Goal: Information Seeking & Learning: Learn about a topic

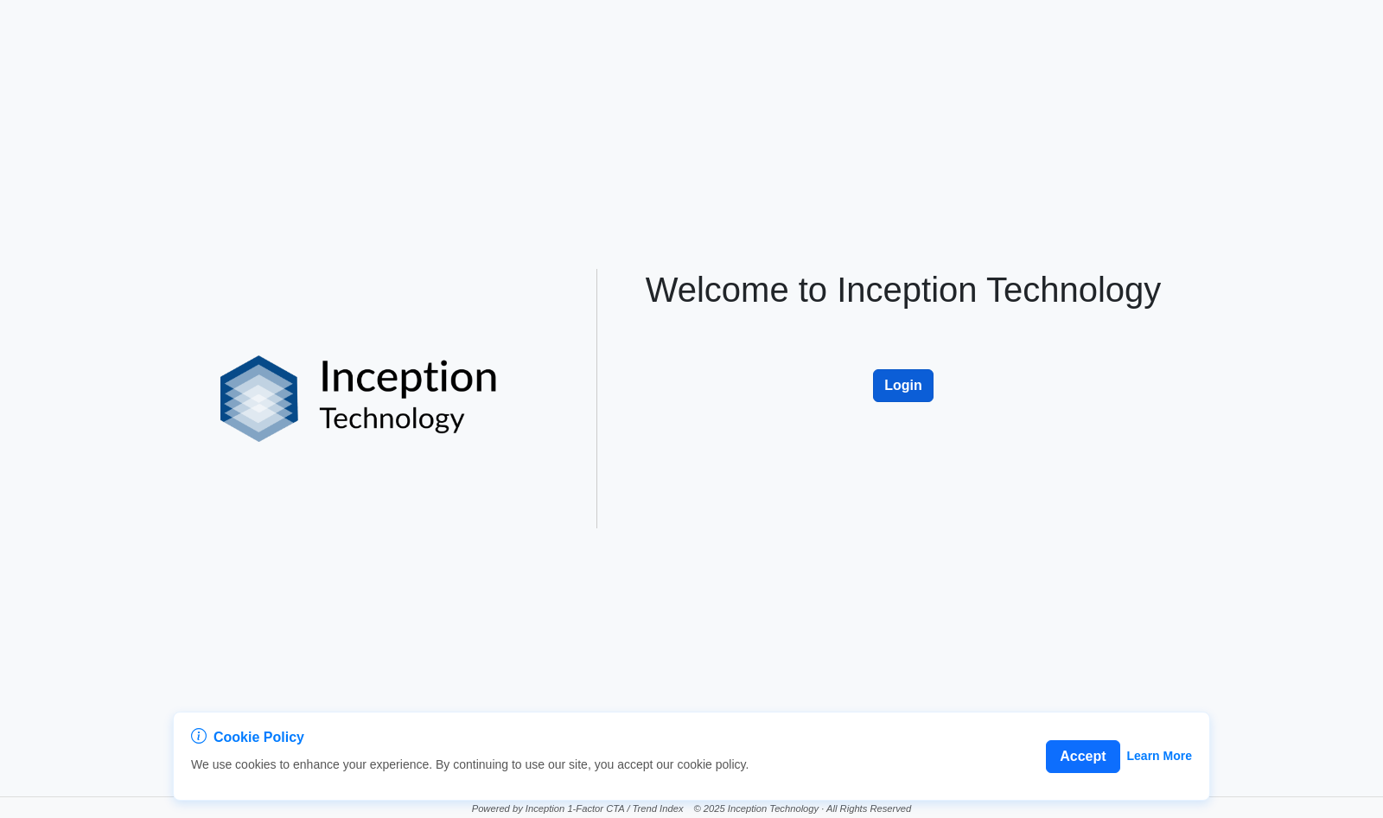
click at [898, 387] on button "Login" at bounding box center [903, 385] width 61 height 33
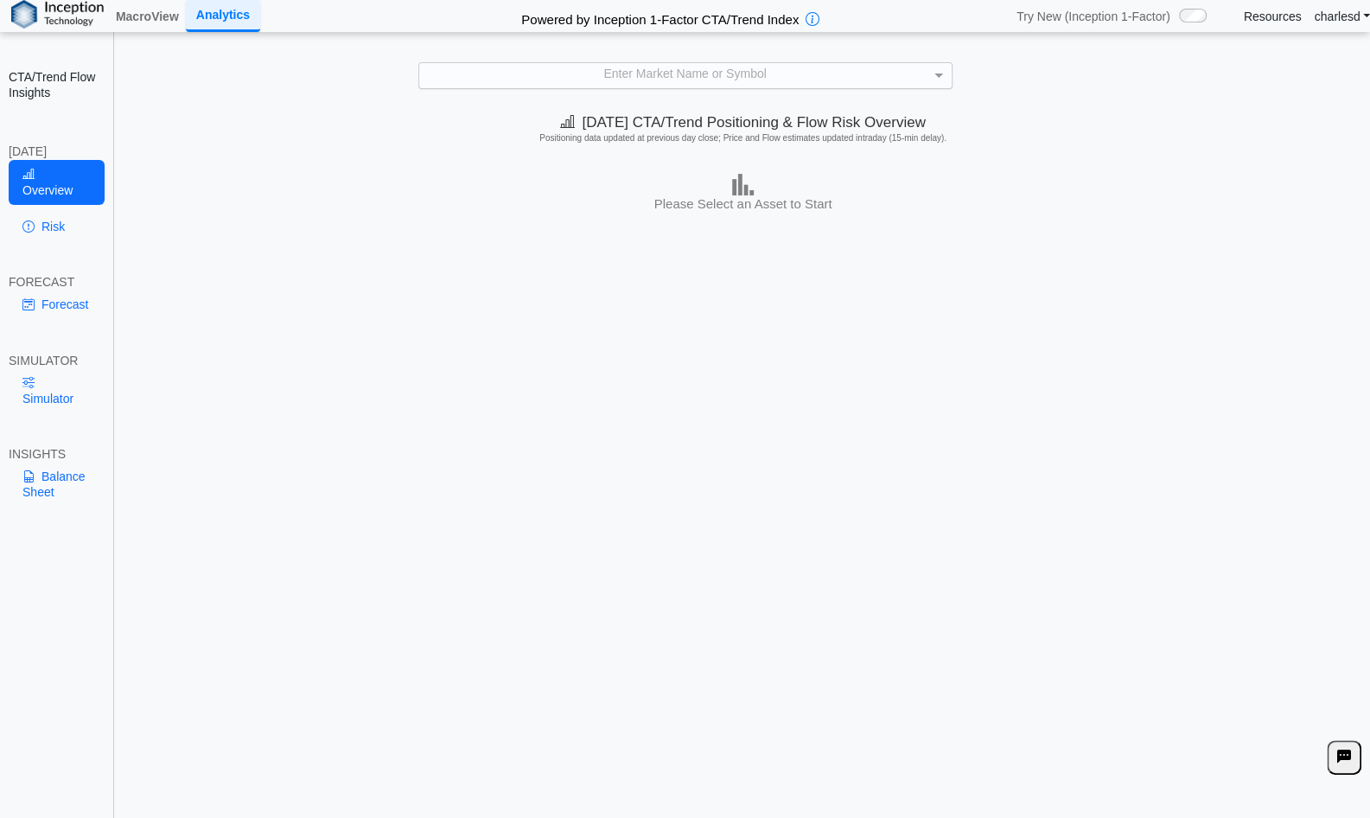
click at [622, 78] on div "Enter Market Name or Symbol" at bounding box center [685, 75] width 533 height 24
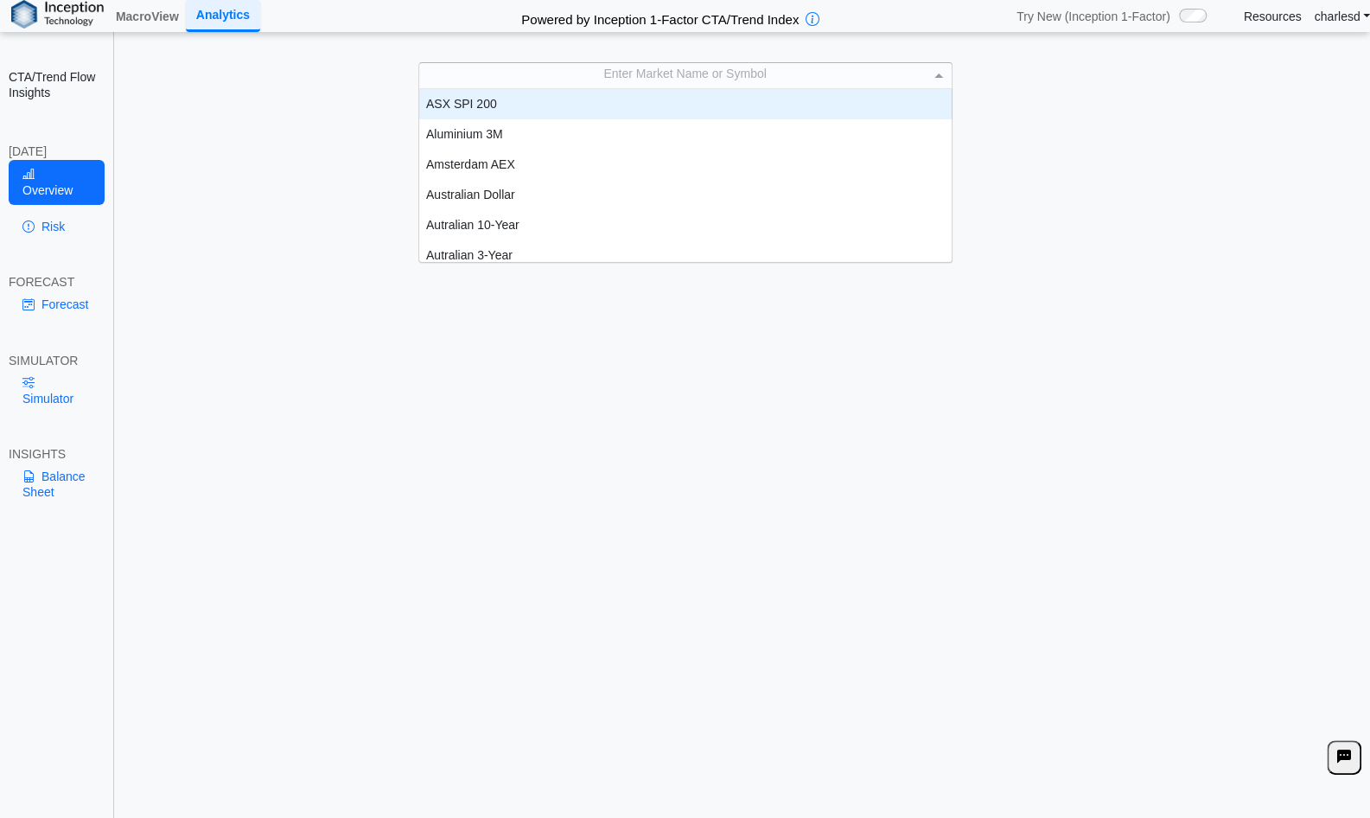
scroll to position [159, 520]
click at [172, 8] on link "MacroView" at bounding box center [147, 16] width 77 height 29
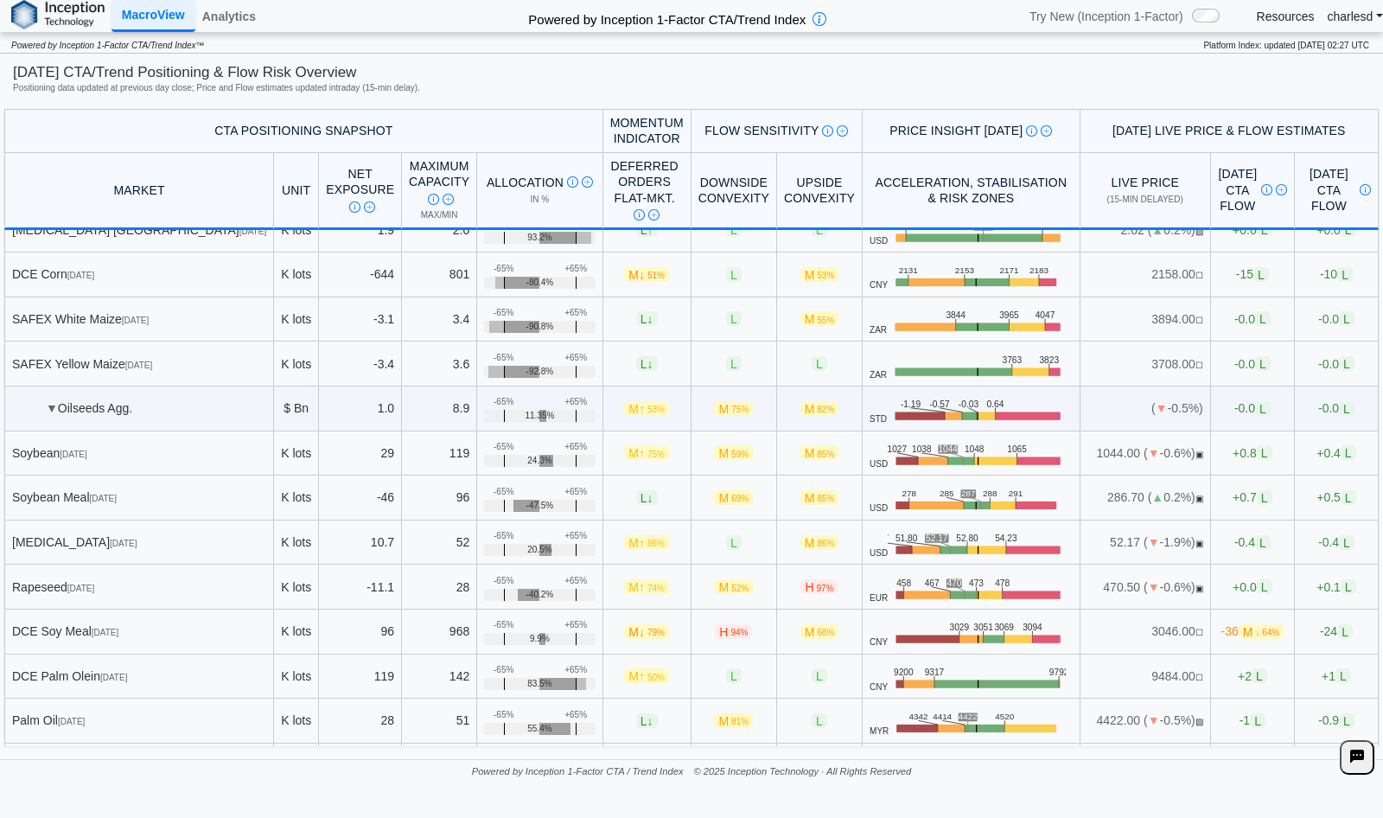
scroll to position [86, 0]
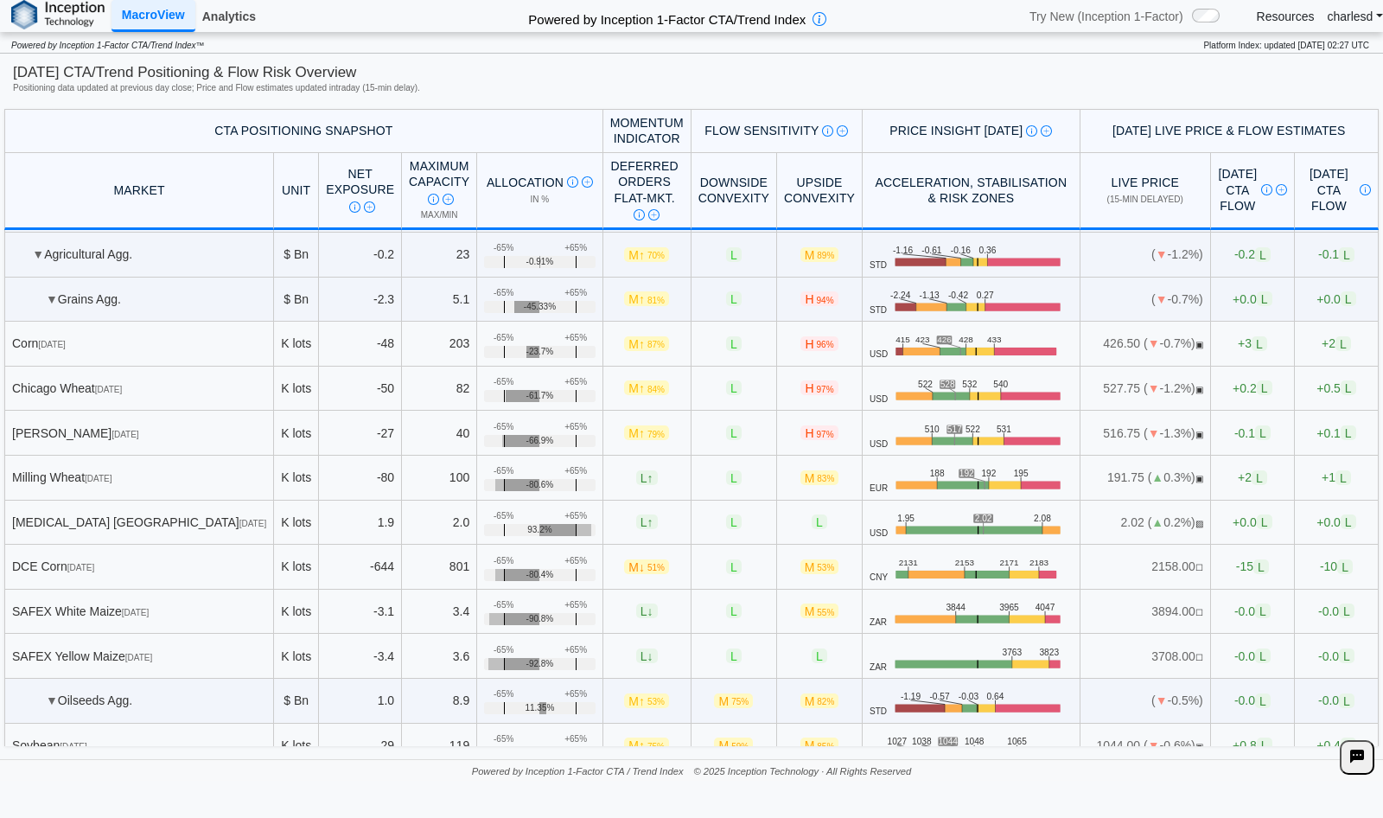
click at [233, 15] on link "Analytics" at bounding box center [228, 16] width 67 height 29
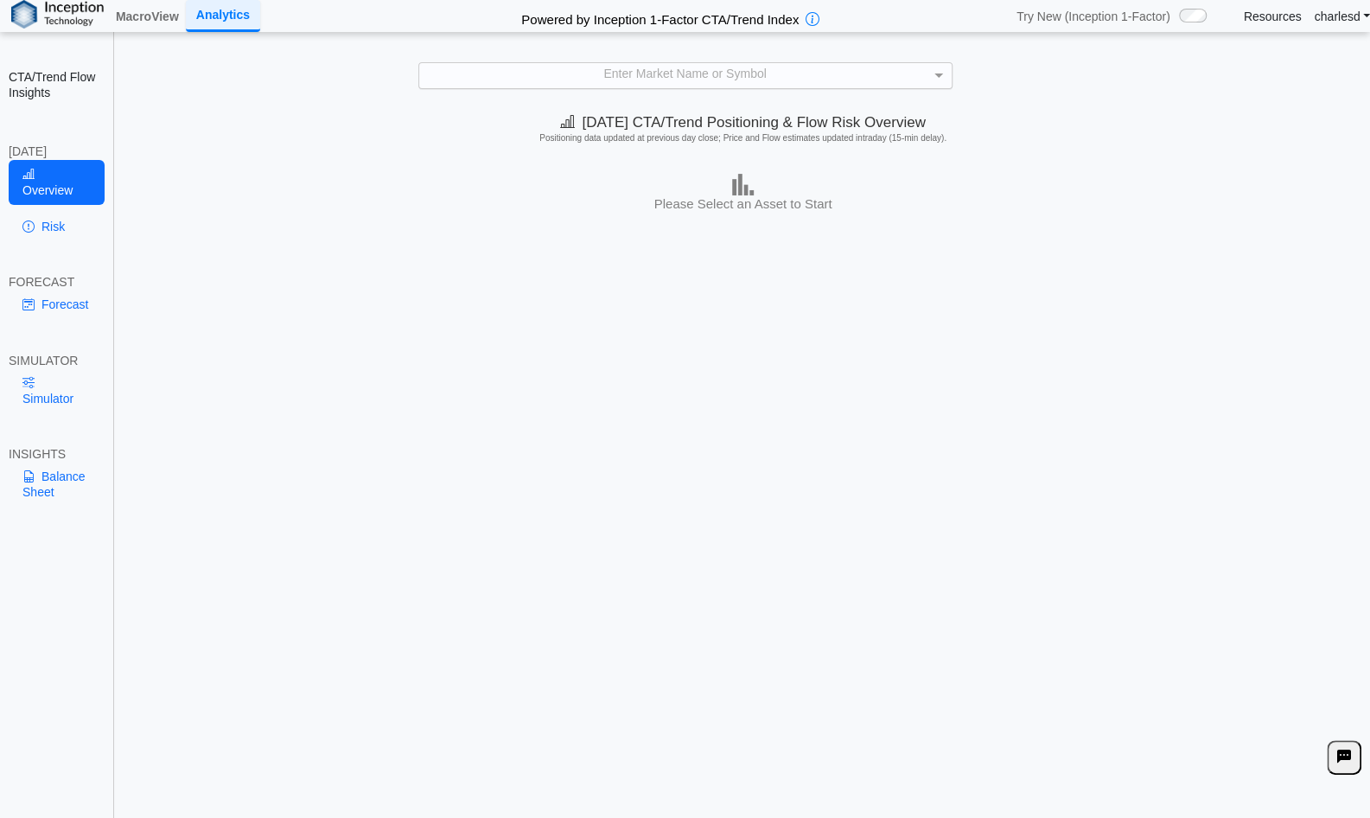
click at [623, 67] on div "Enter Market Name or Symbol" at bounding box center [685, 75] width 533 height 24
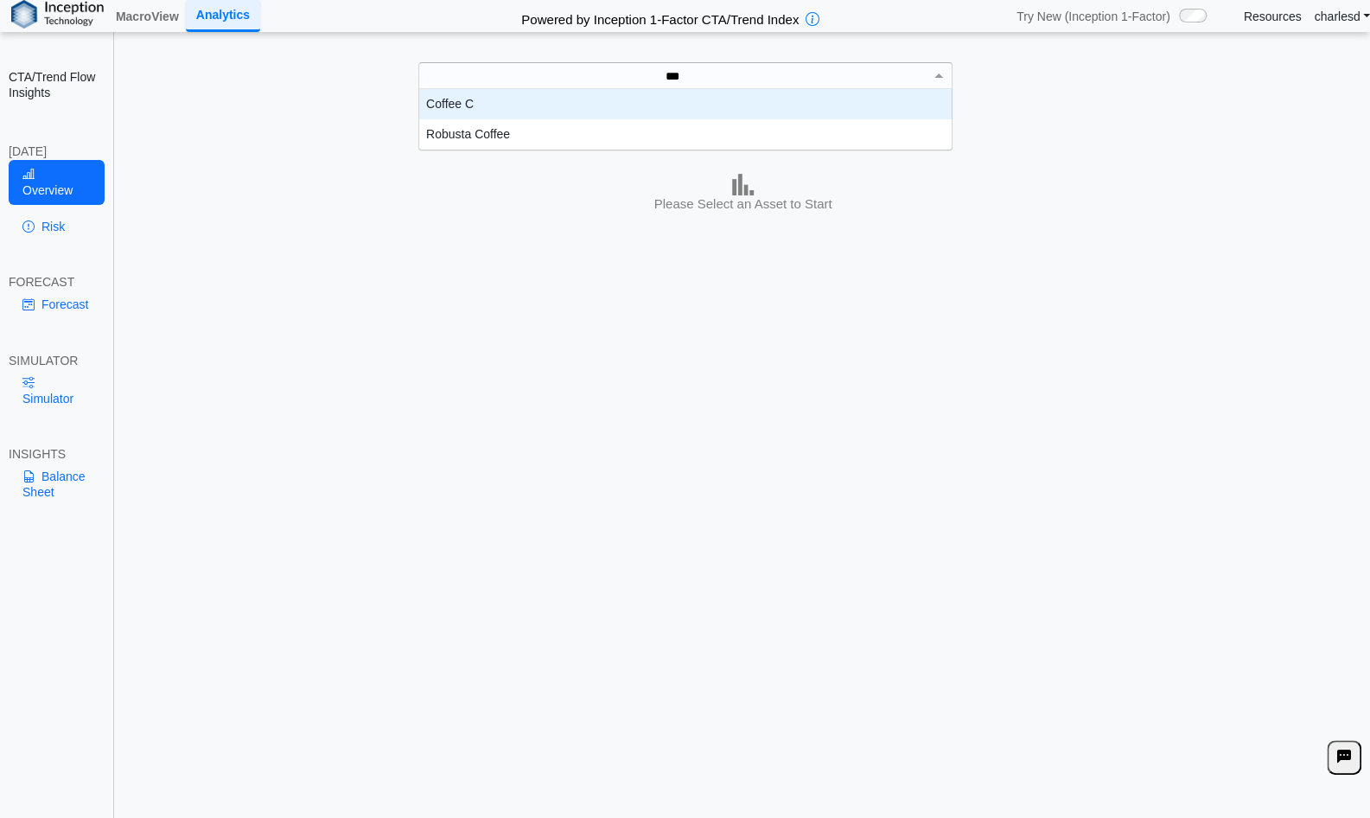
scroll to position [47, 520]
type input "****"
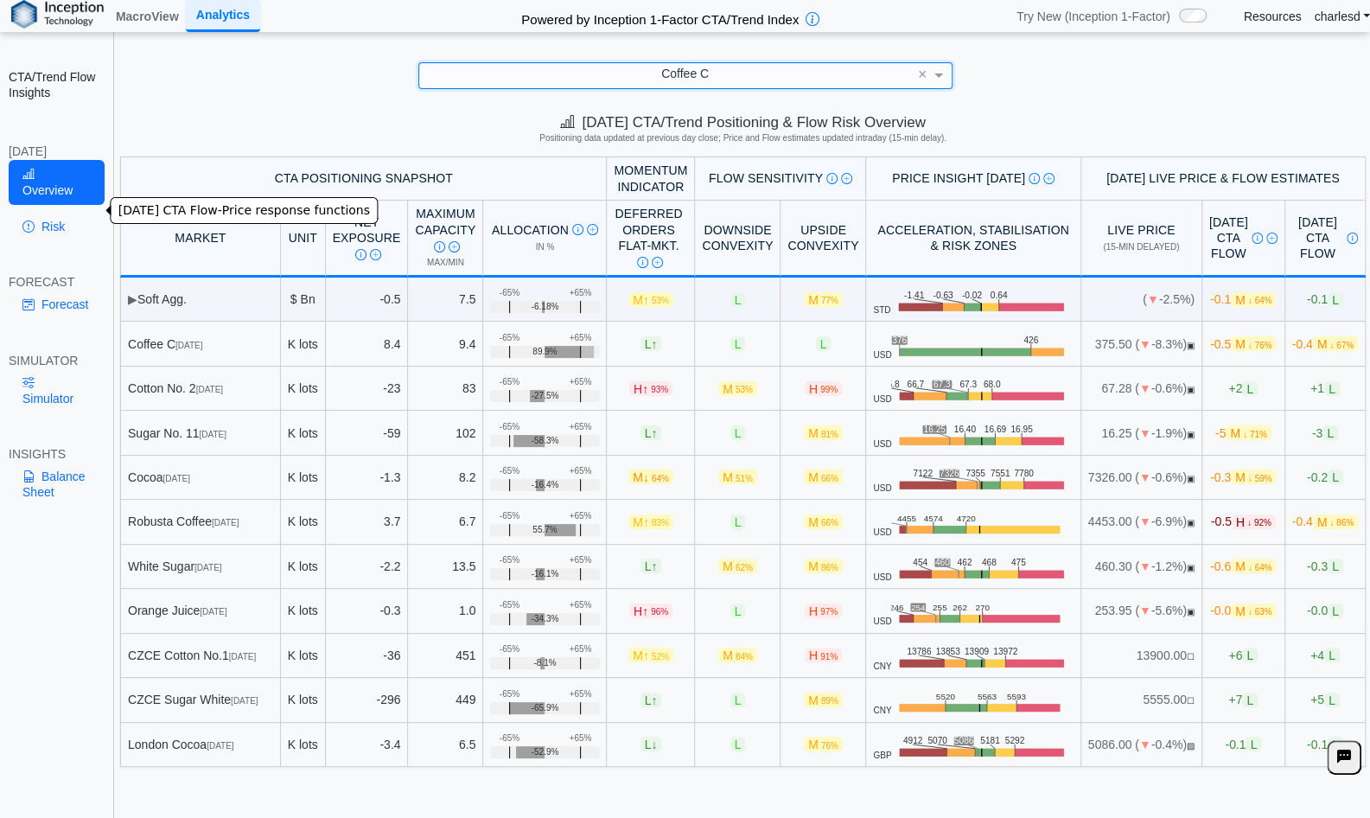
click at [50, 212] on link "Risk" at bounding box center [57, 226] width 96 height 29
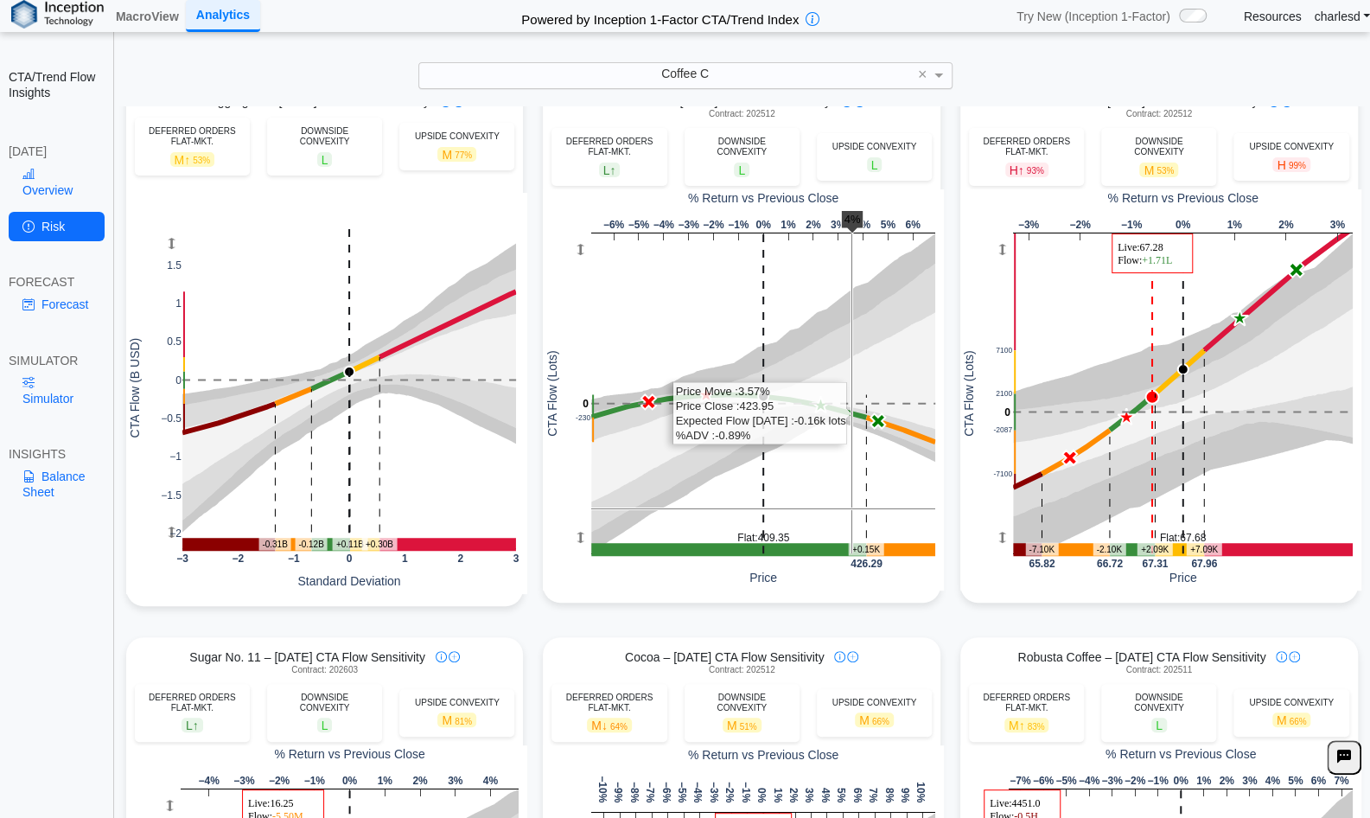
scroll to position [0, 0]
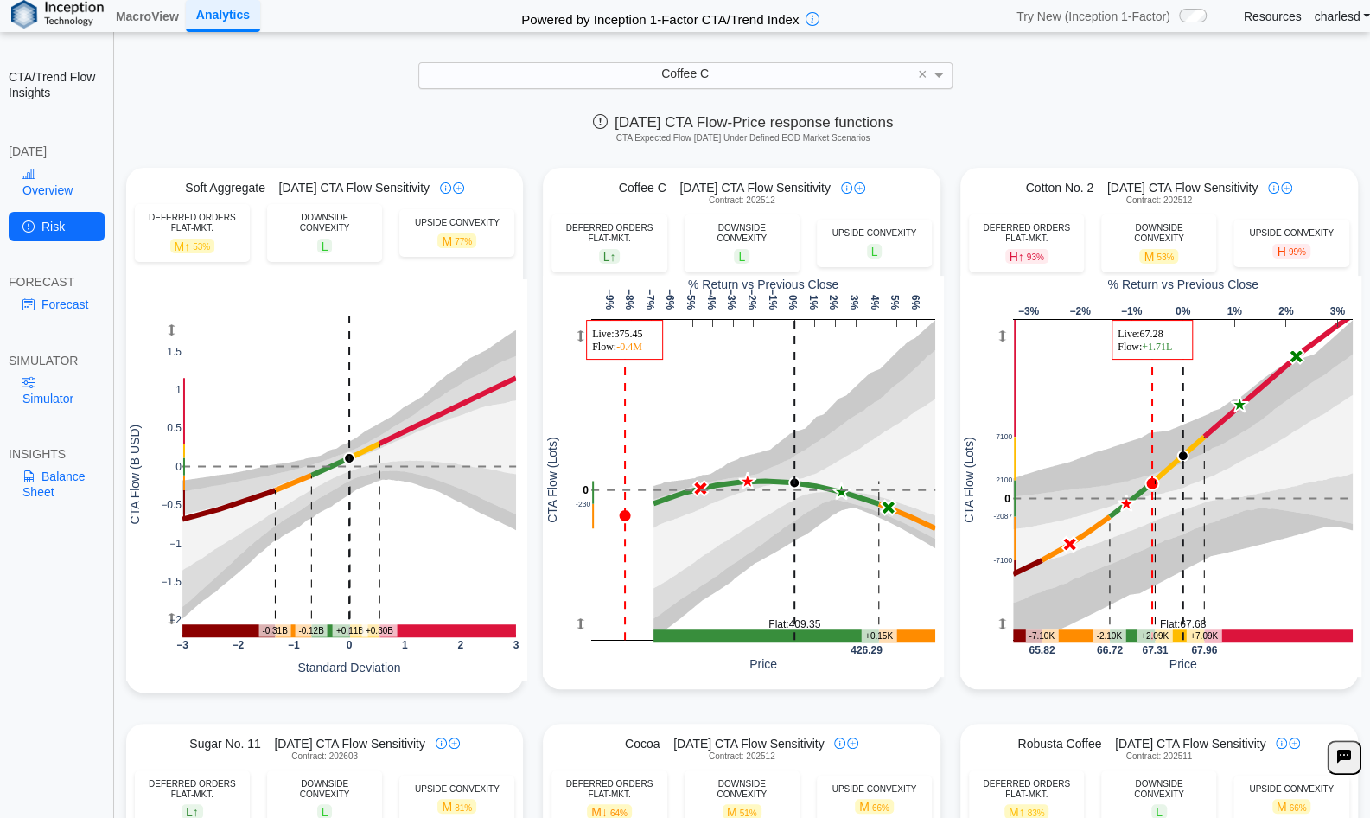
drag, startPoint x: 605, startPoint y: 309, endPoint x: 668, endPoint y: 313, distance: 62.4
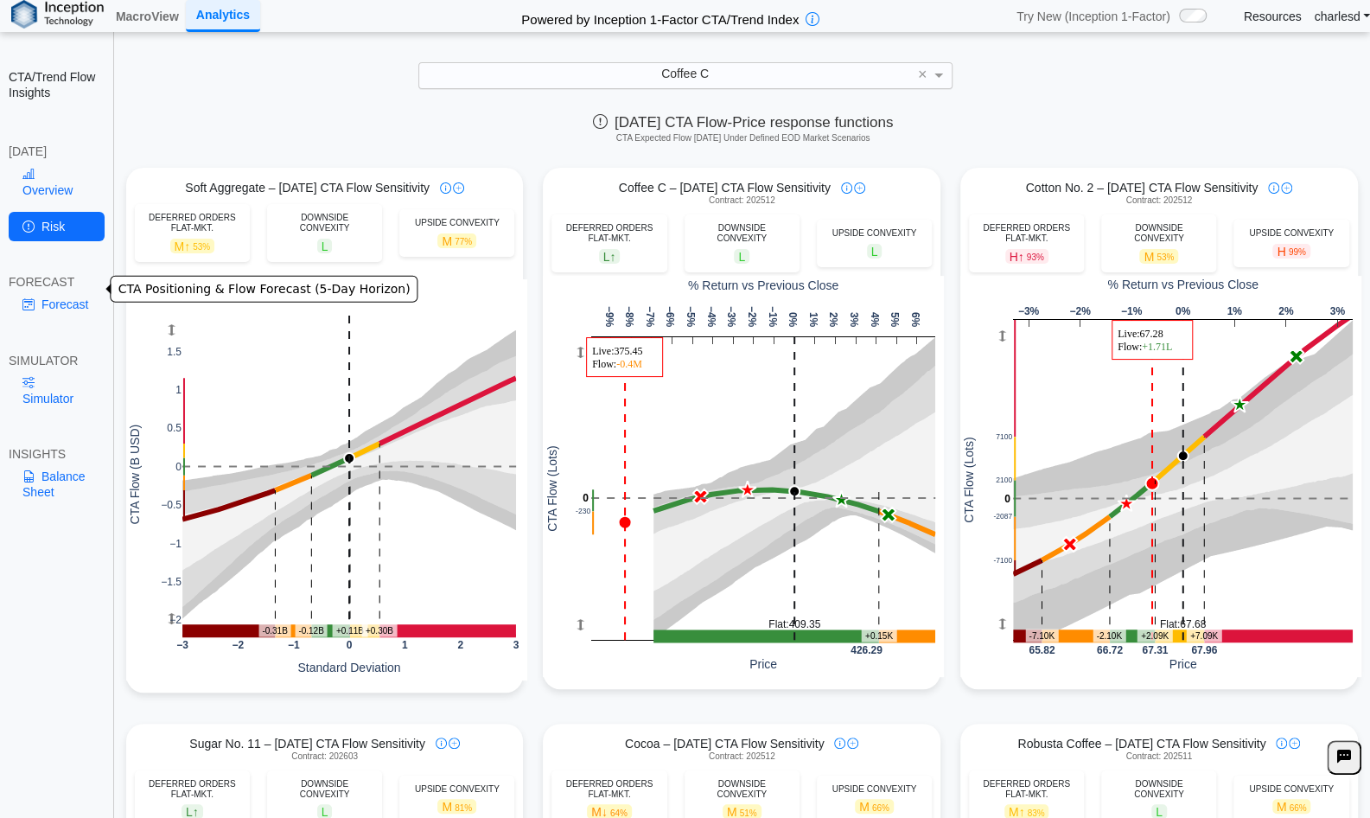
click at [59, 290] on link "Forecast" at bounding box center [57, 304] width 96 height 29
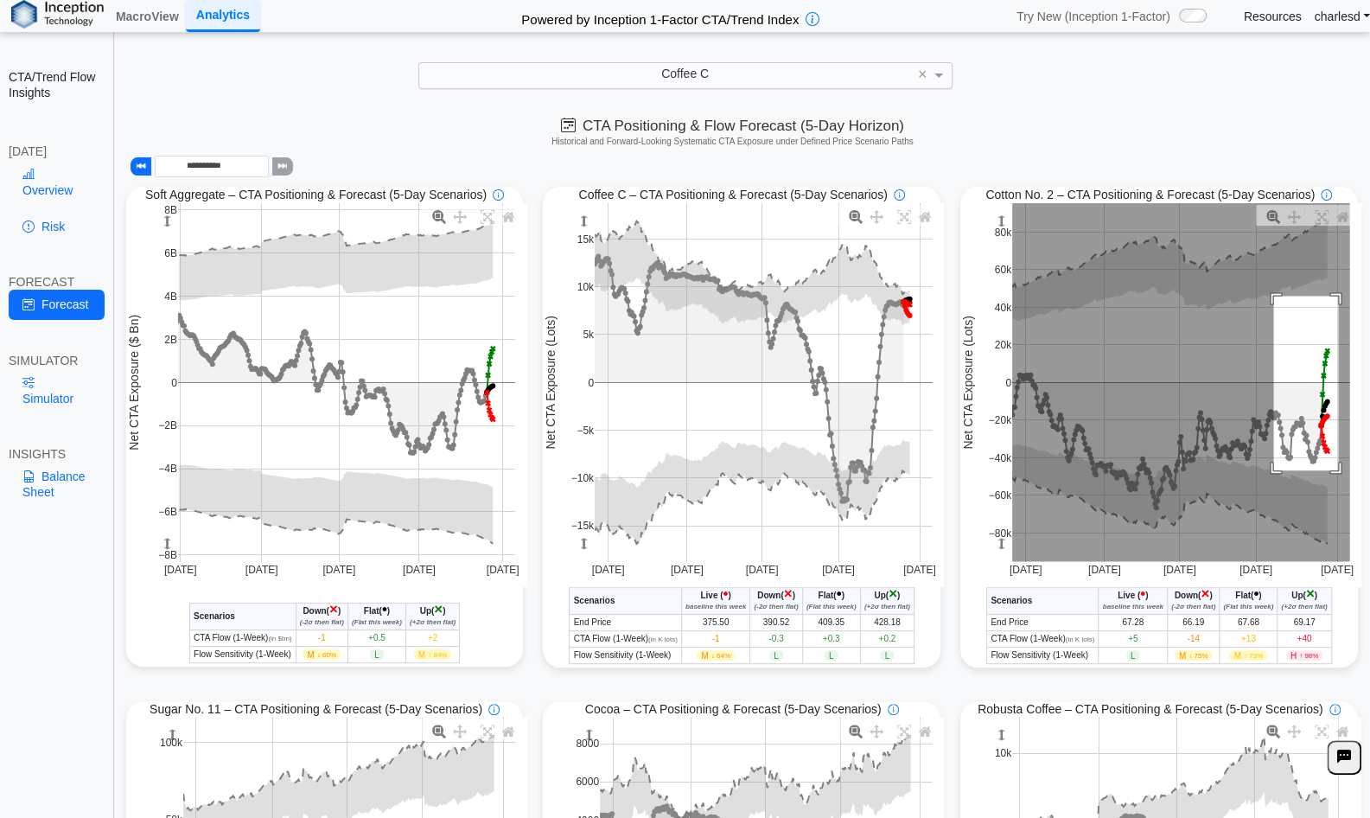
drag, startPoint x: 1275, startPoint y: 297, endPoint x: 1344, endPoint y: 473, distance: 189.2
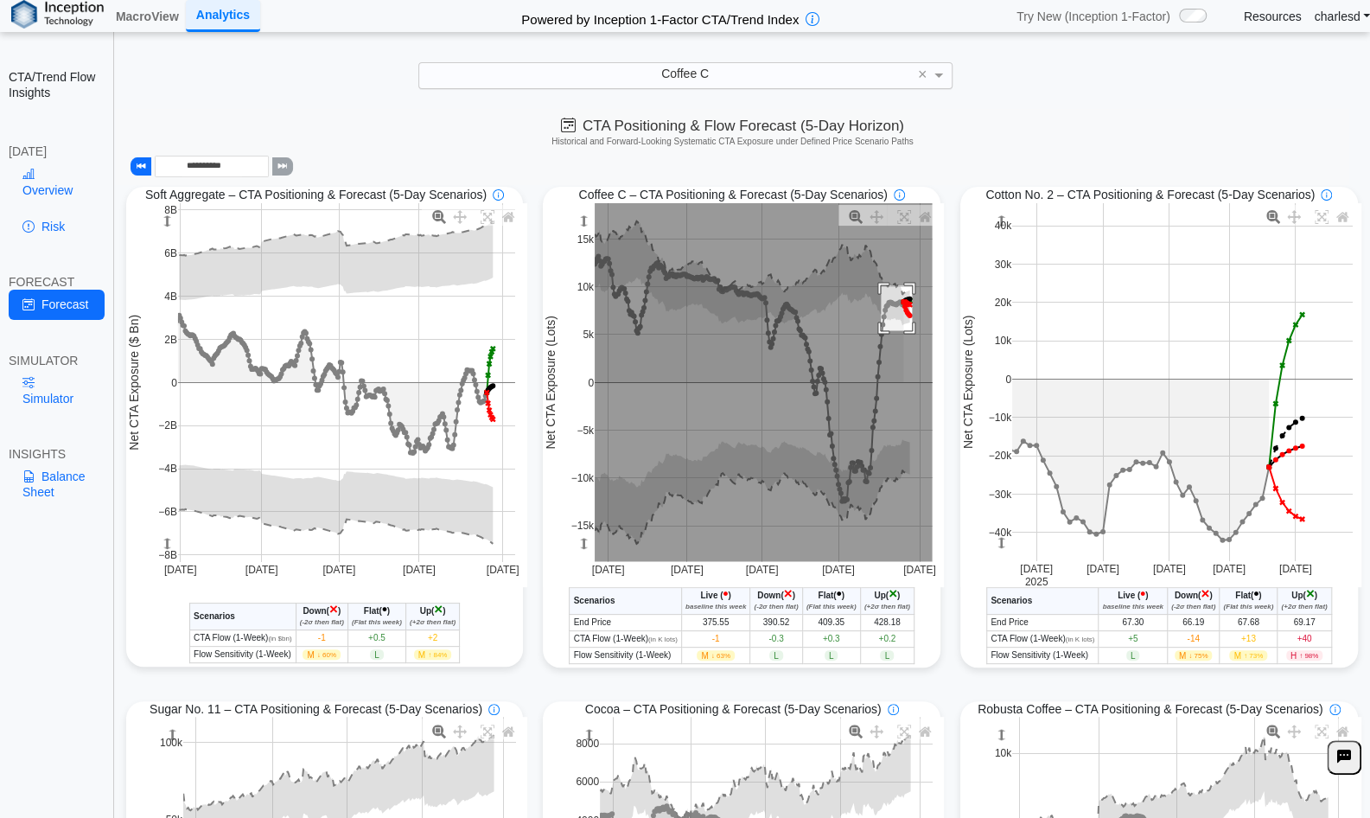
drag, startPoint x: 882, startPoint y: 286, endPoint x: 917, endPoint y: 338, distance: 62.8
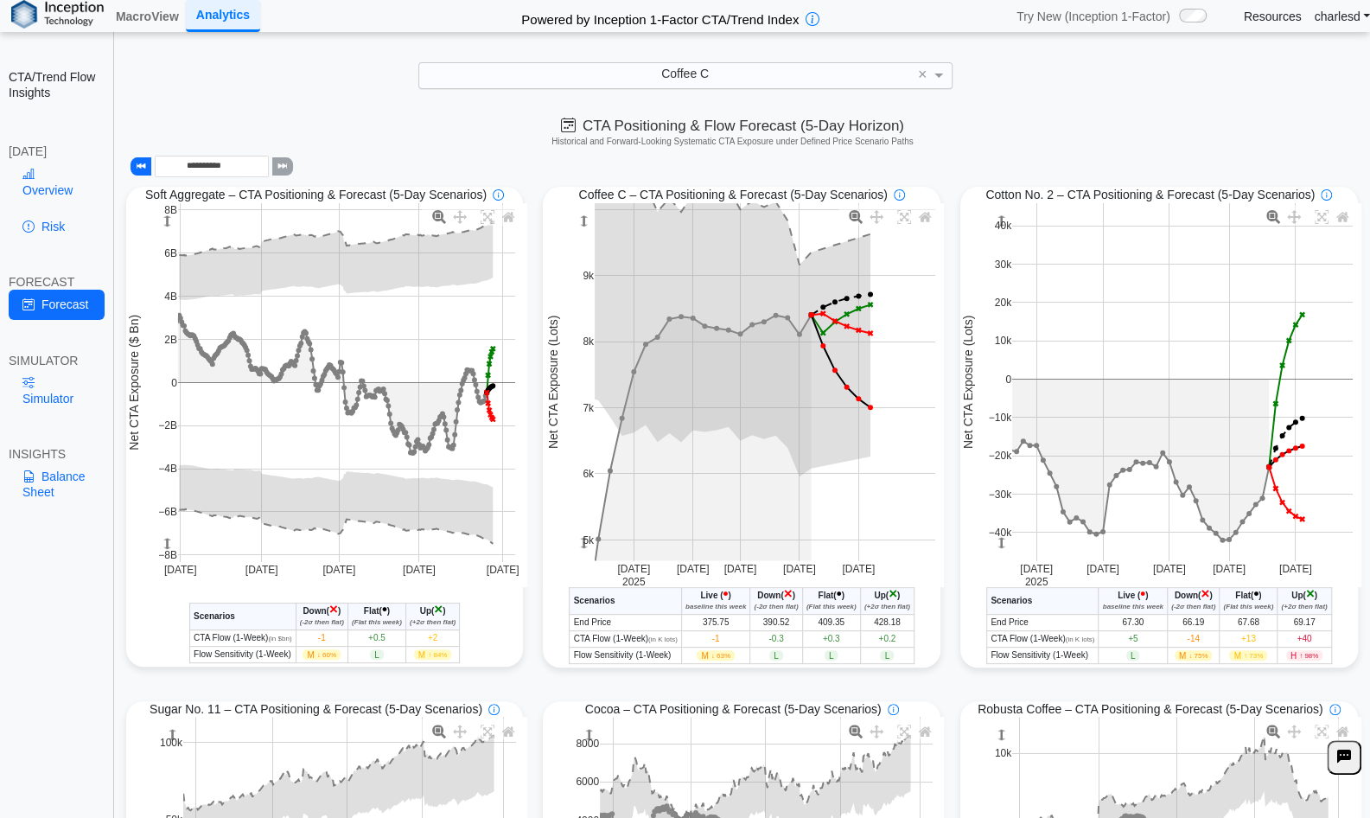
click at [712, 624] on span "375.75" at bounding box center [716, 622] width 27 height 10
drag, startPoint x: 61, startPoint y: 392, endPoint x: 63, endPoint y: 380, distance: 12.4
click at [61, 391] on link "Simulator" at bounding box center [57, 390] width 96 height 45
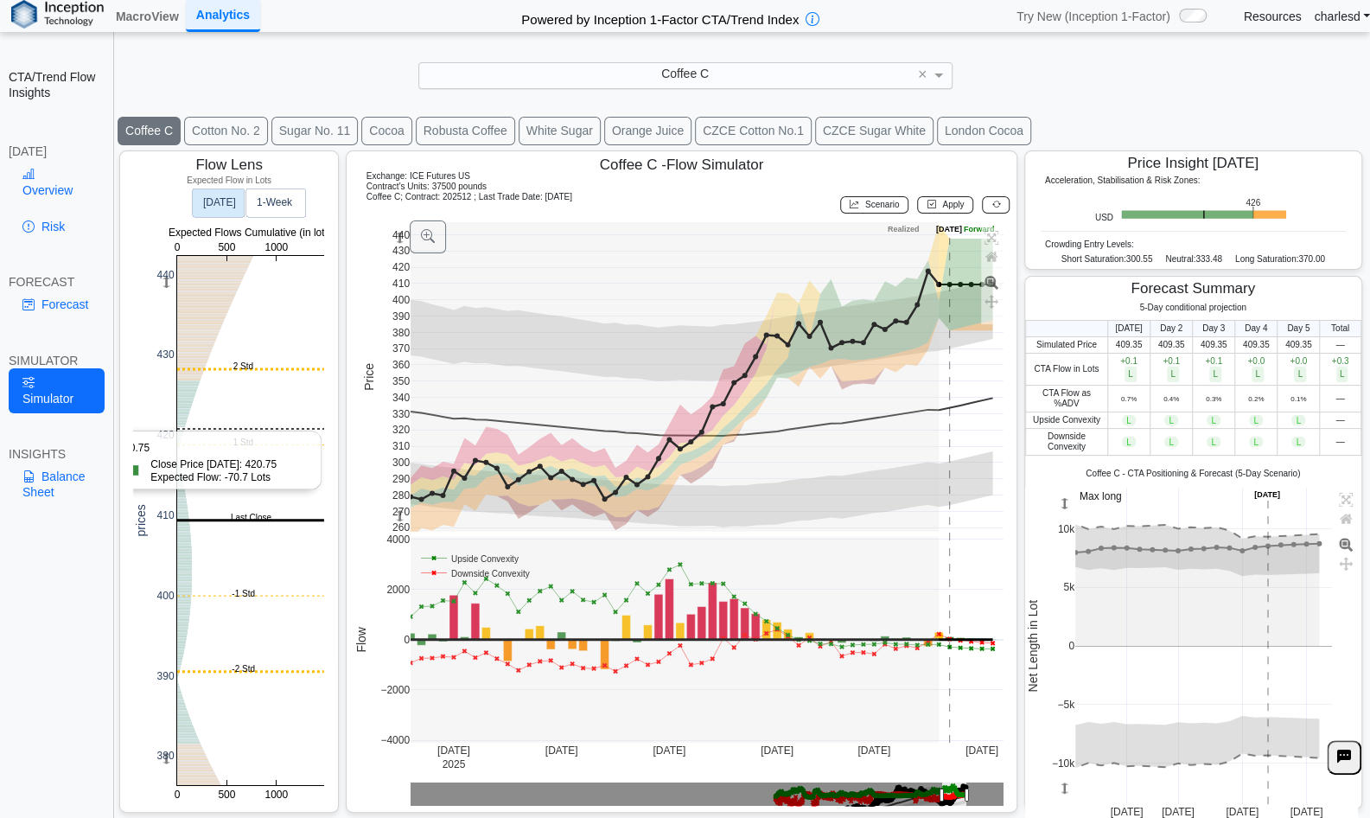
scroll to position [35, 0]
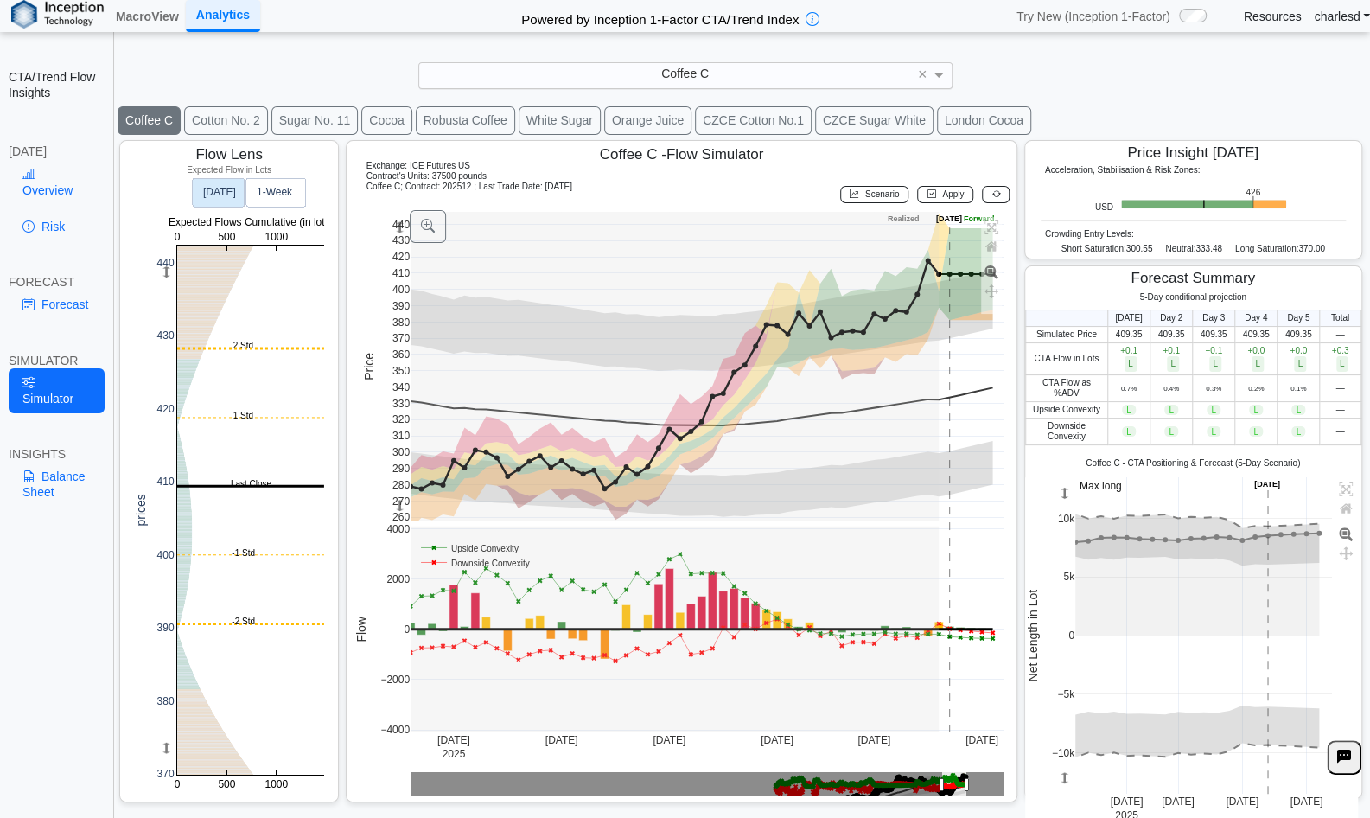
drag, startPoint x: 163, startPoint y: 751, endPoint x: 170, endPoint y: 690, distance: 61.9
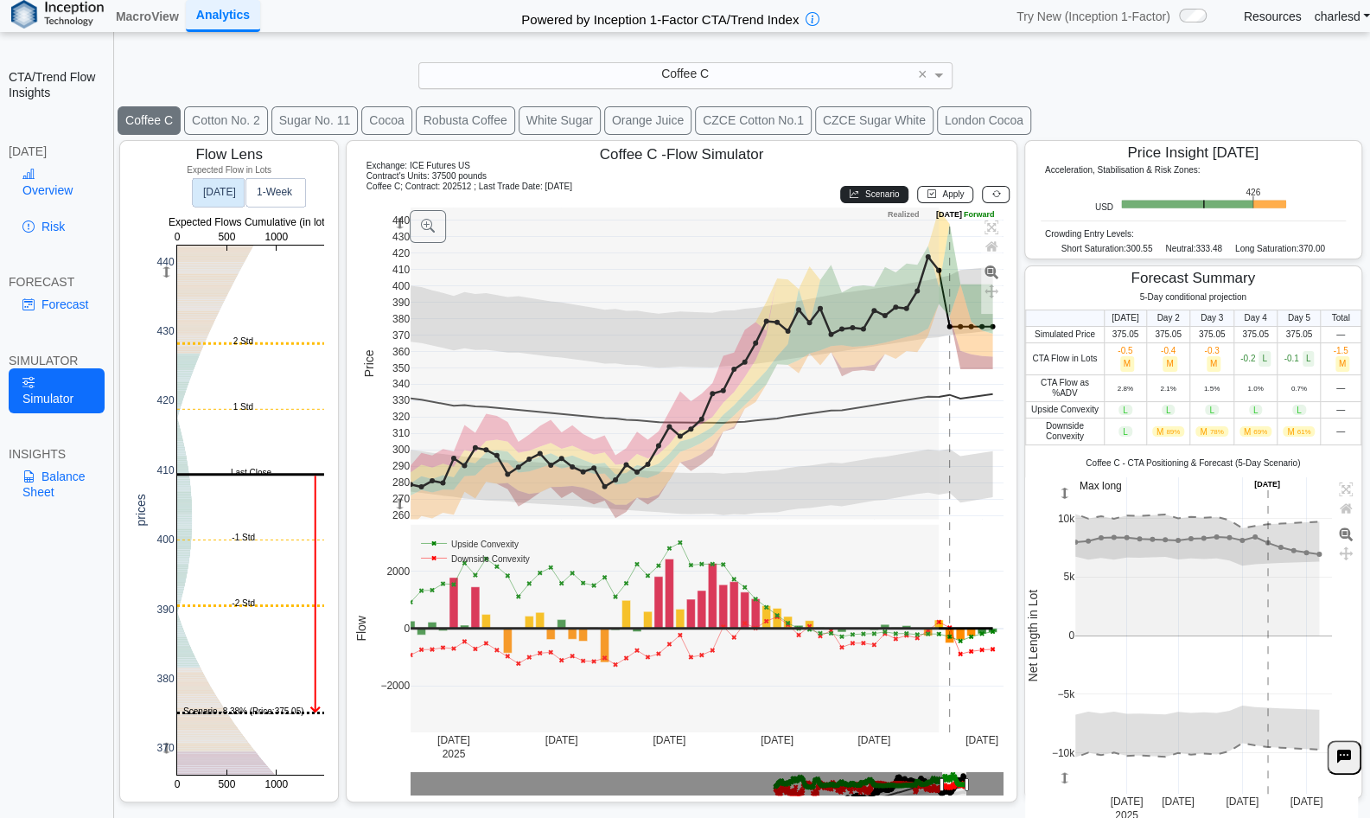
click at [868, 191] on span "Scenario" at bounding box center [883, 194] width 34 height 10
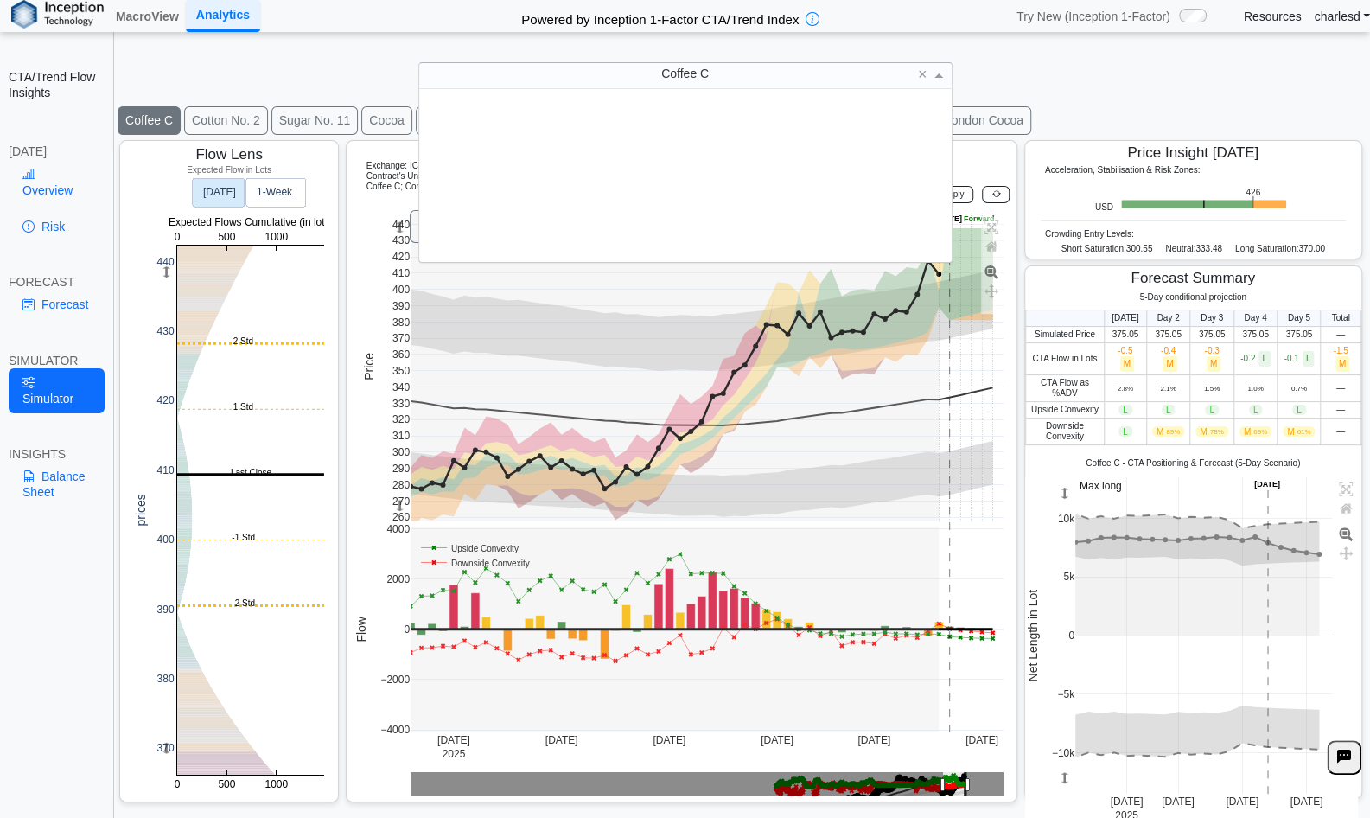
click at [666, 82] on div "Coffee C" at bounding box center [685, 75] width 533 height 24
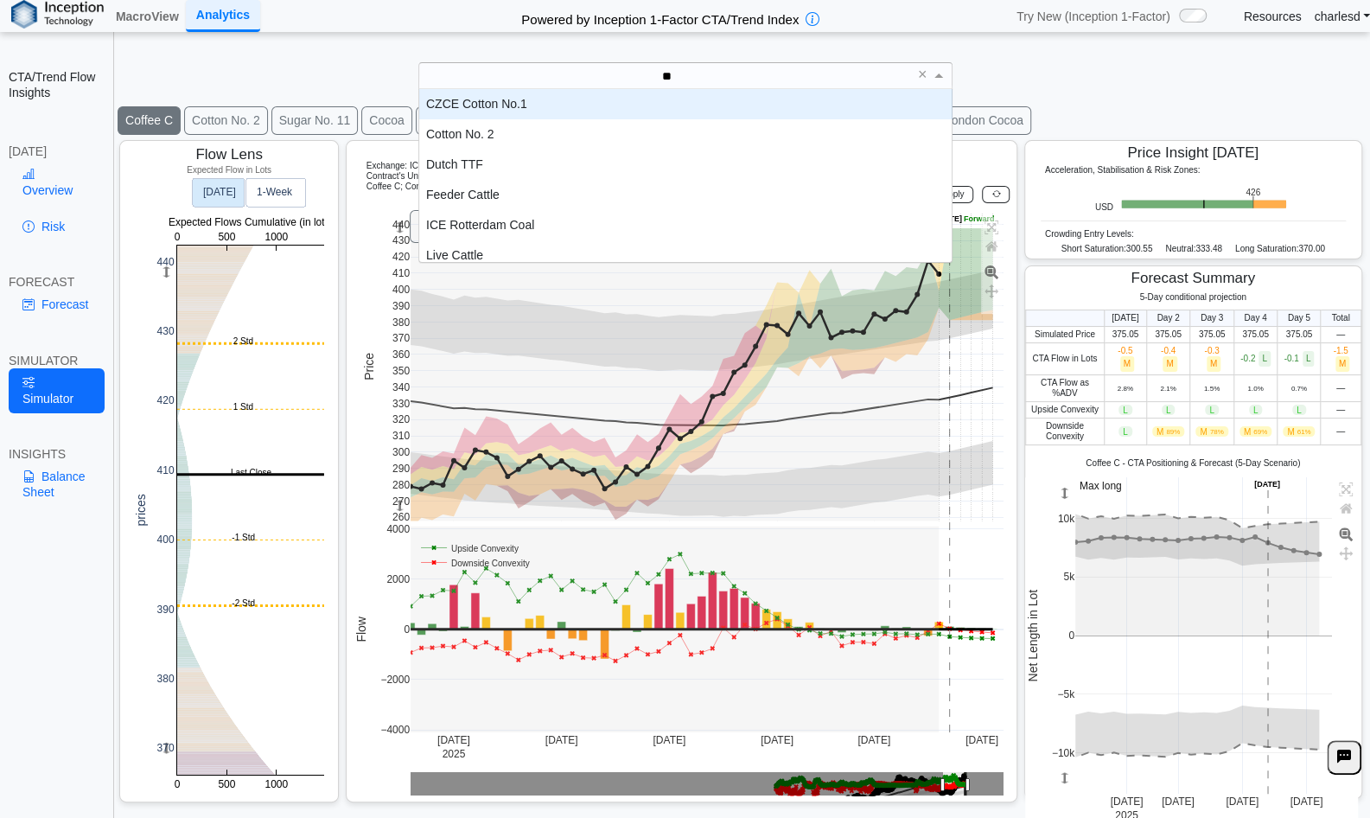
type input "***"
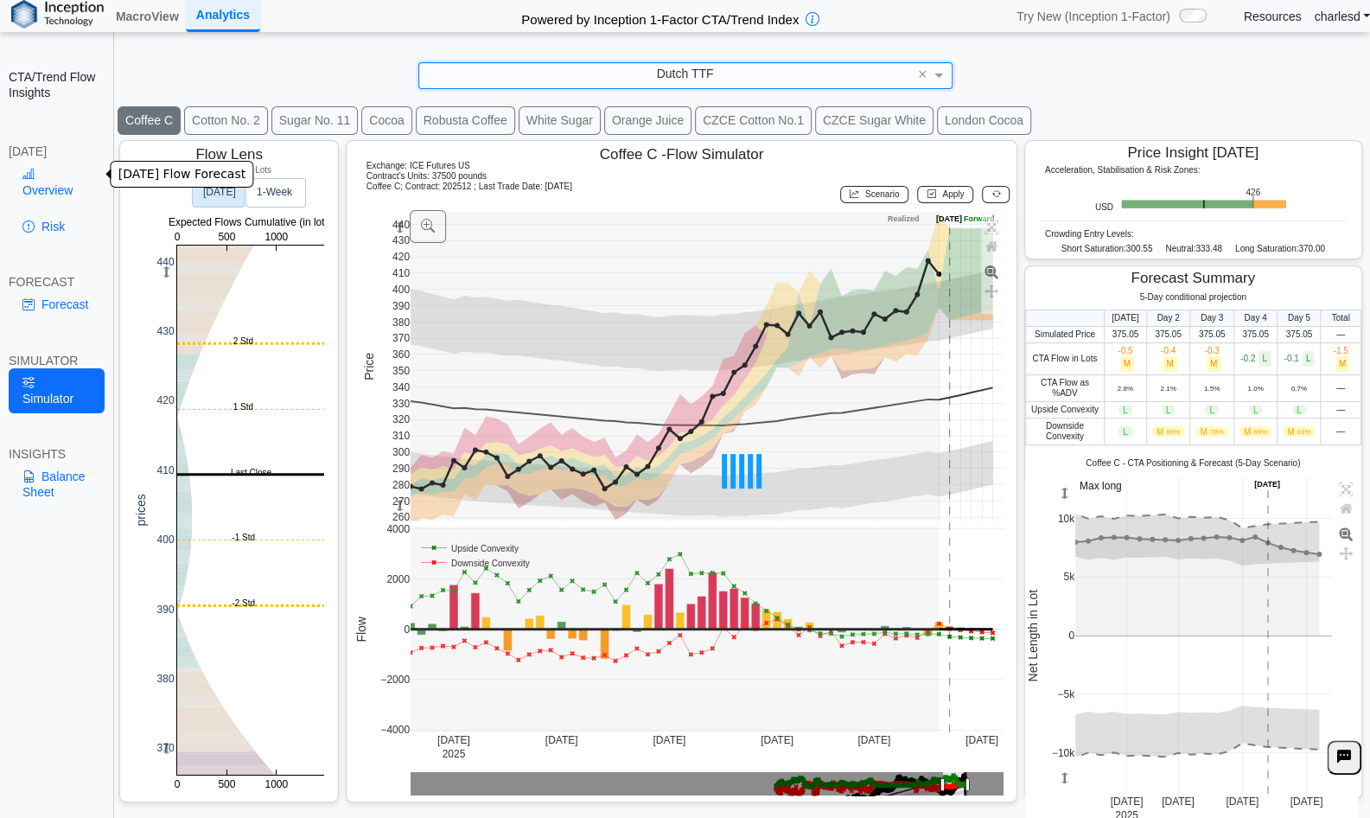
click at [53, 181] on link "Overview" at bounding box center [57, 182] width 96 height 45
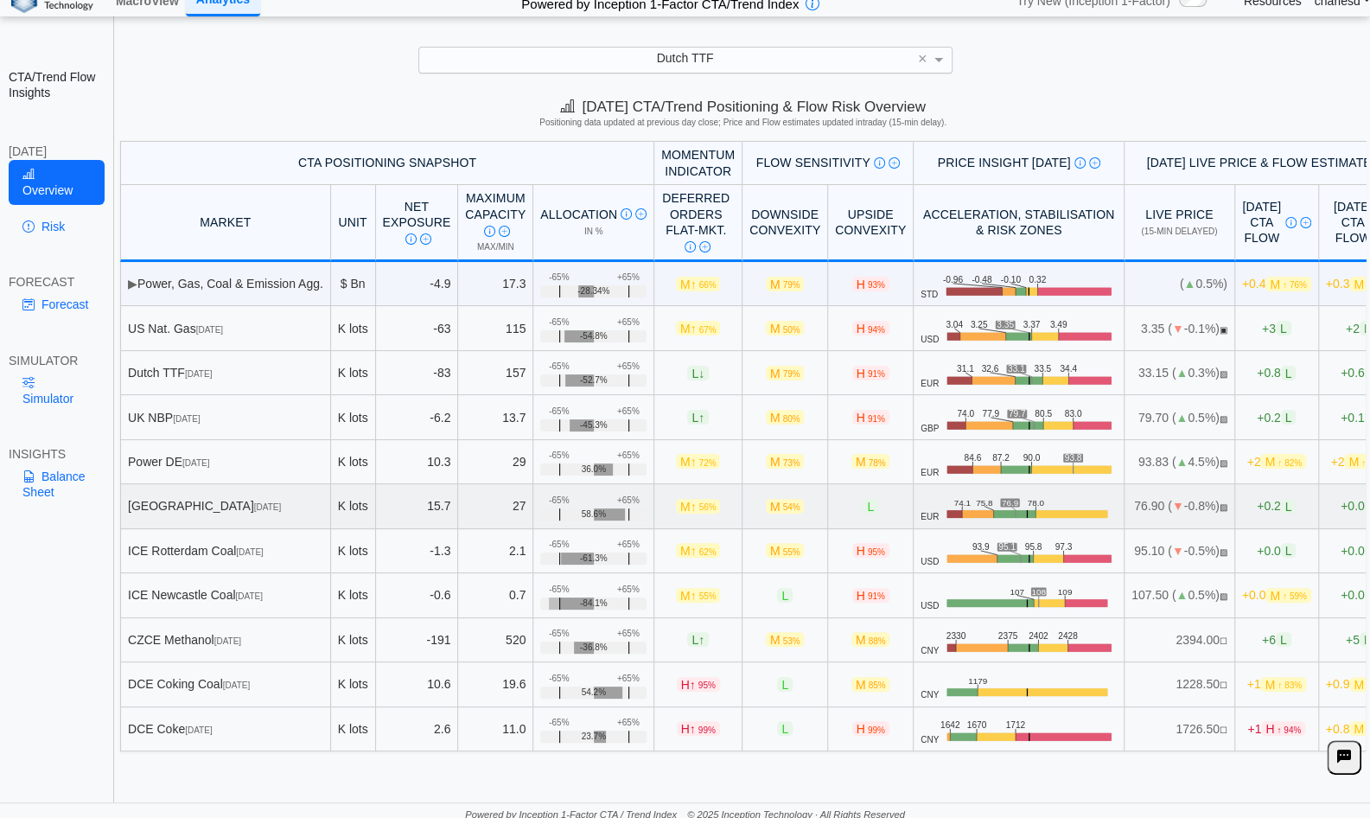
scroll to position [20, 0]
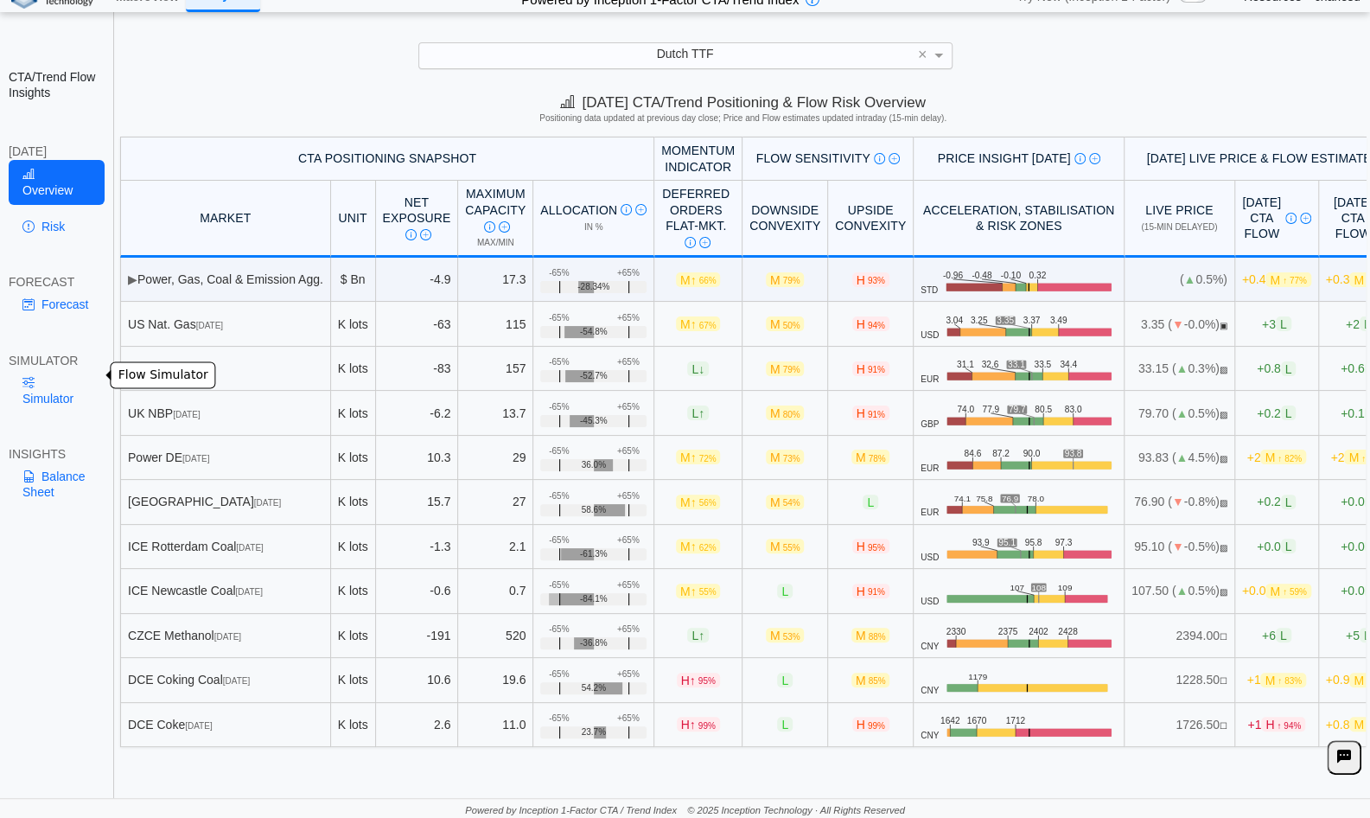
click at [55, 368] on link "Simulator" at bounding box center [57, 390] width 96 height 45
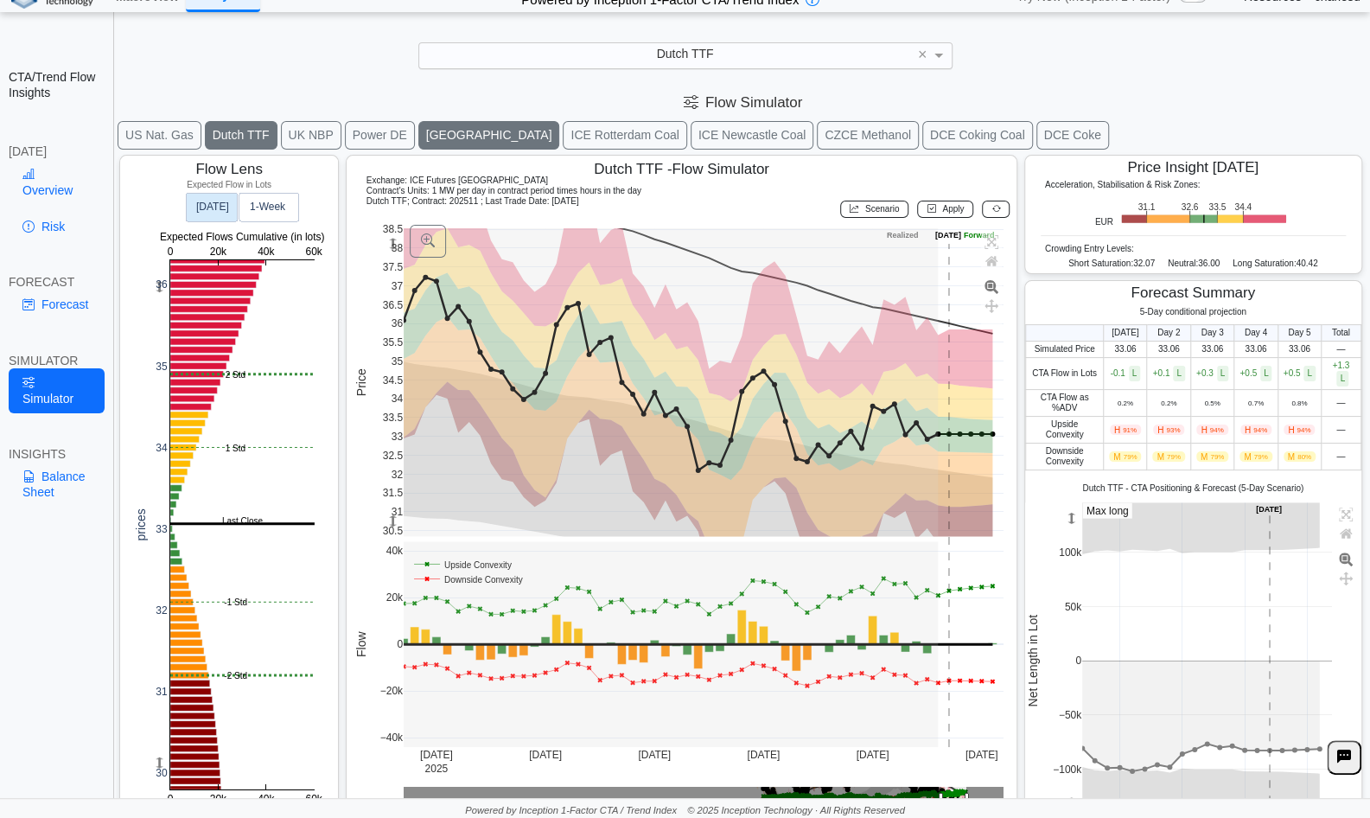
click at [418, 123] on button "[GEOGRAPHIC_DATA]" at bounding box center [489, 135] width 142 height 29
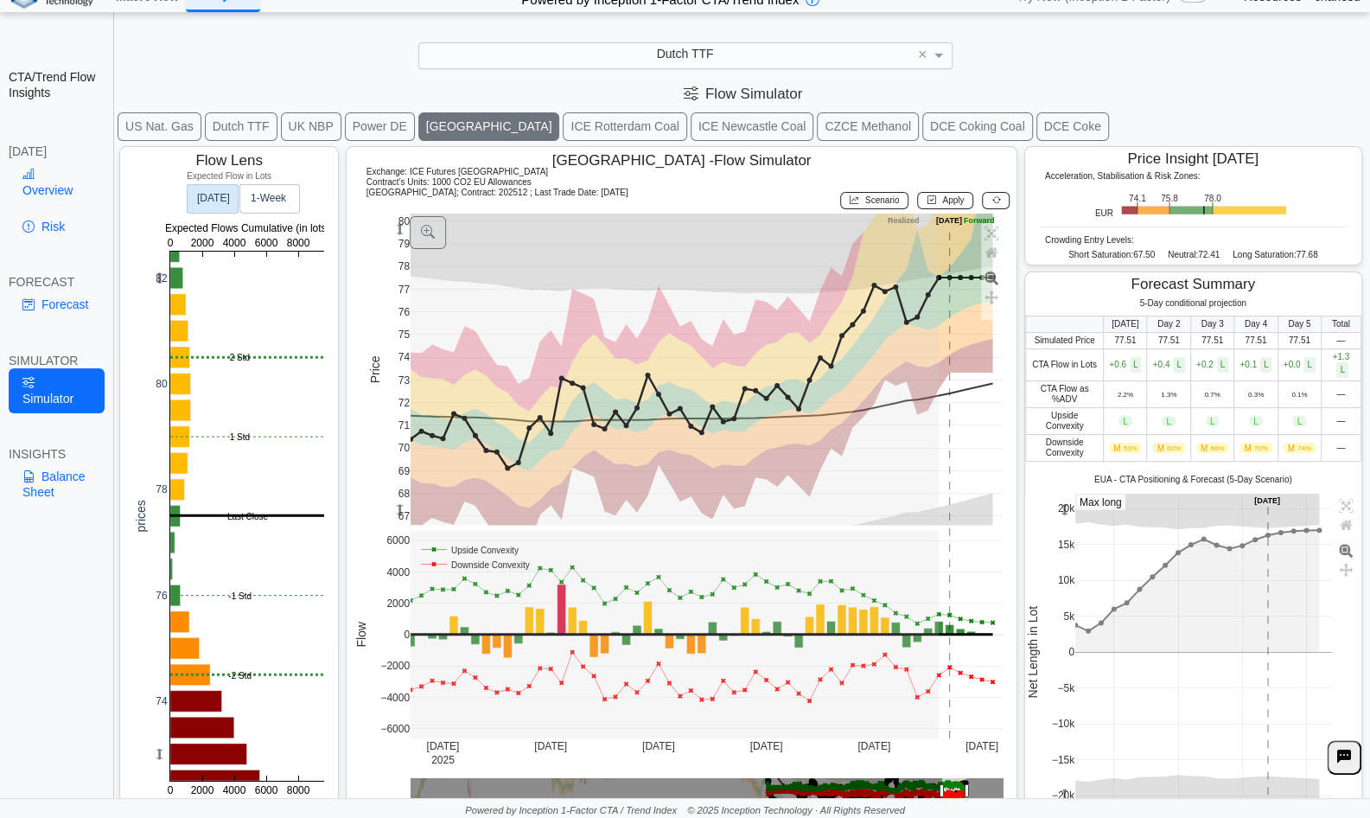
scroll to position [0, 0]
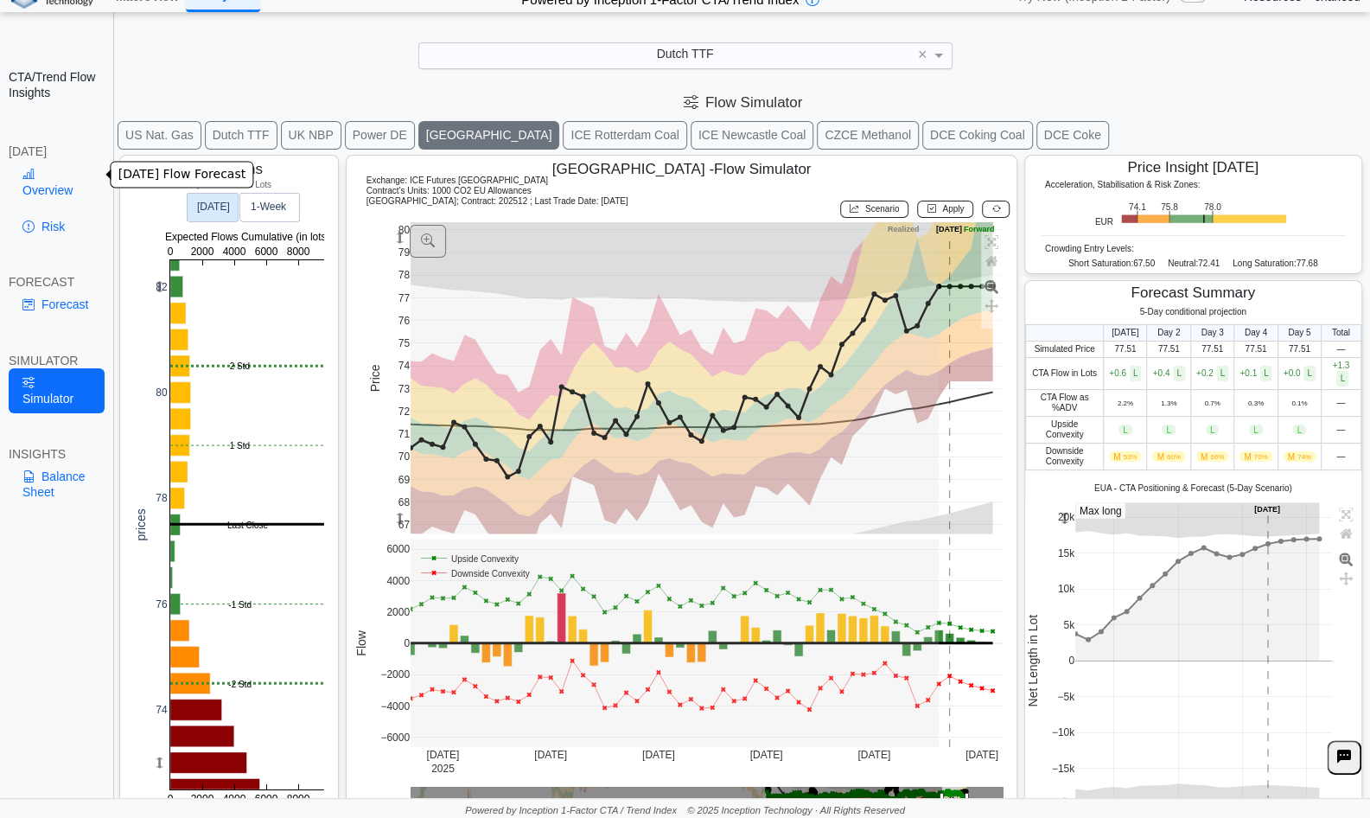
click at [70, 177] on link "Overview" at bounding box center [57, 182] width 96 height 45
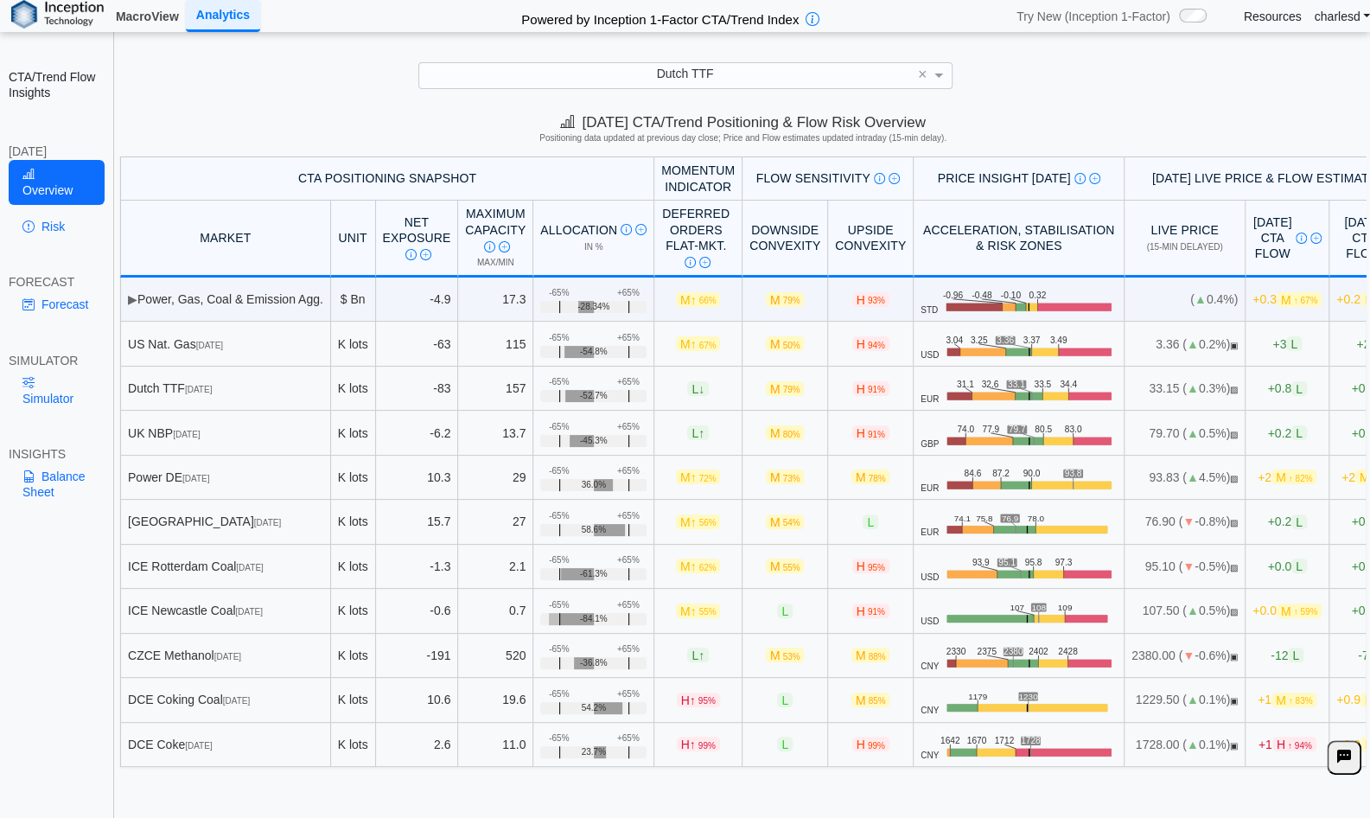
click at [154, 22] on link "MacroView" at bounding box center [147, 16] width 77 height 29
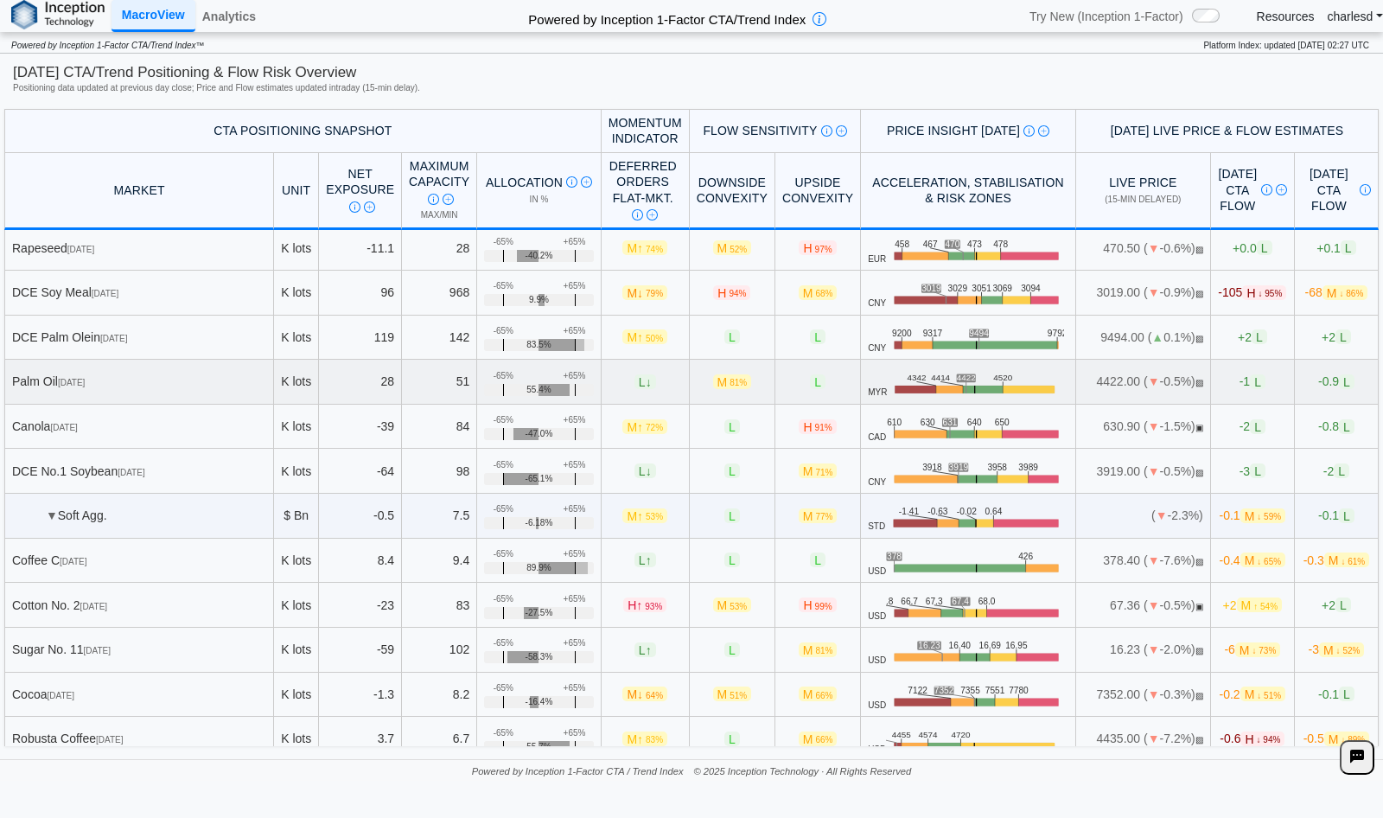
scroll to position [692, 0]
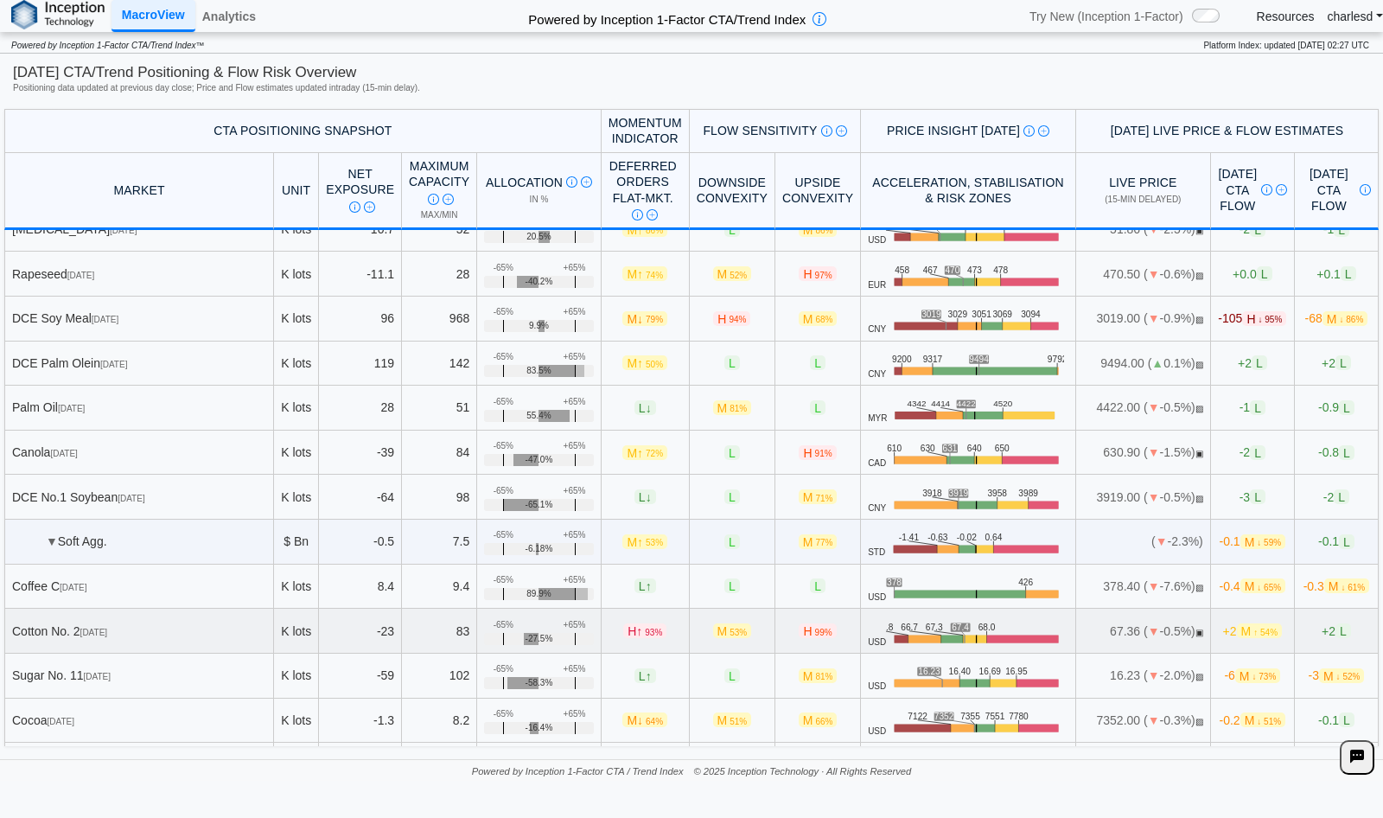
click at [602, 609] on td "H ↑ 93%" at bounding box center [646, 631] width 88 height 45
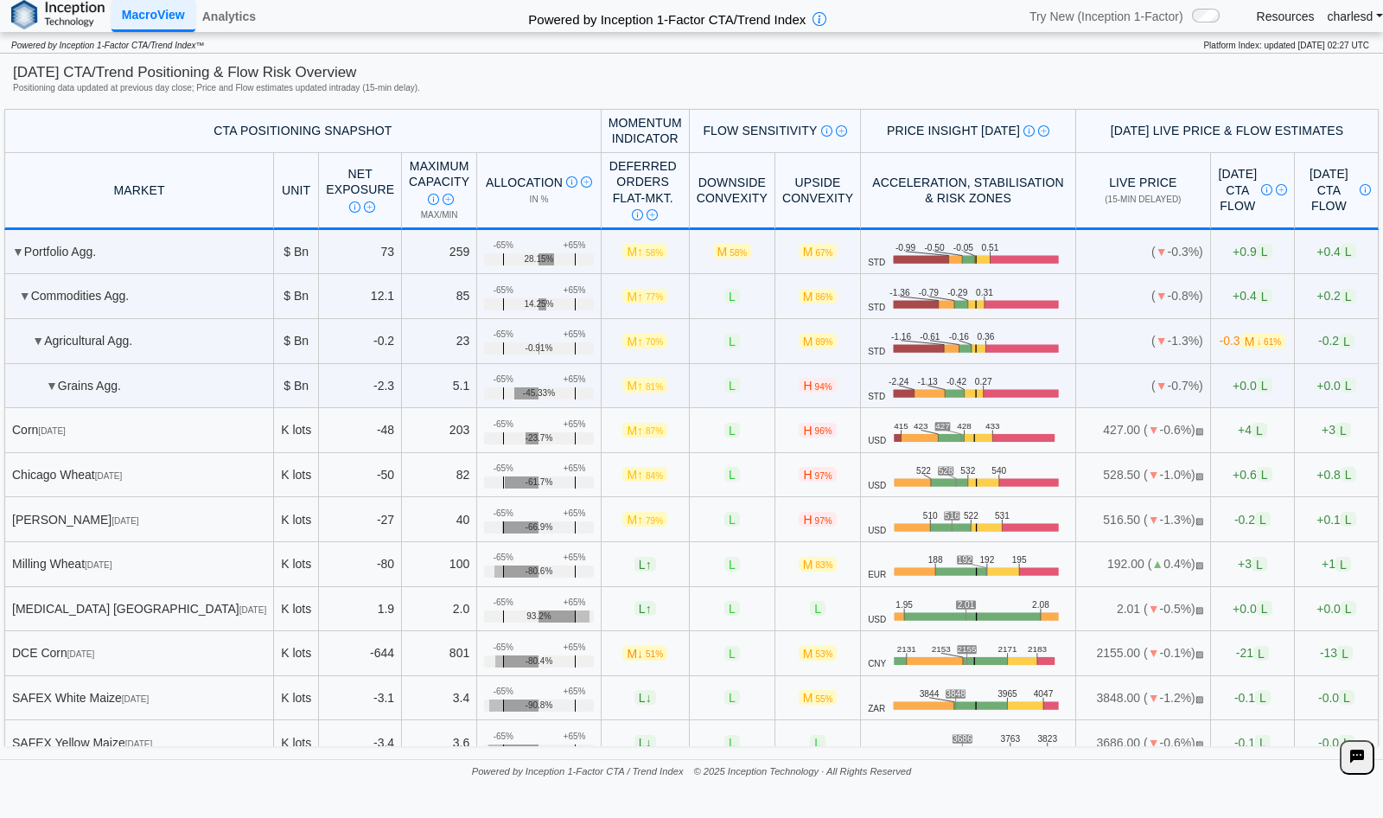
scroll to position [1902, 0]
